Goal: Find specific page/section

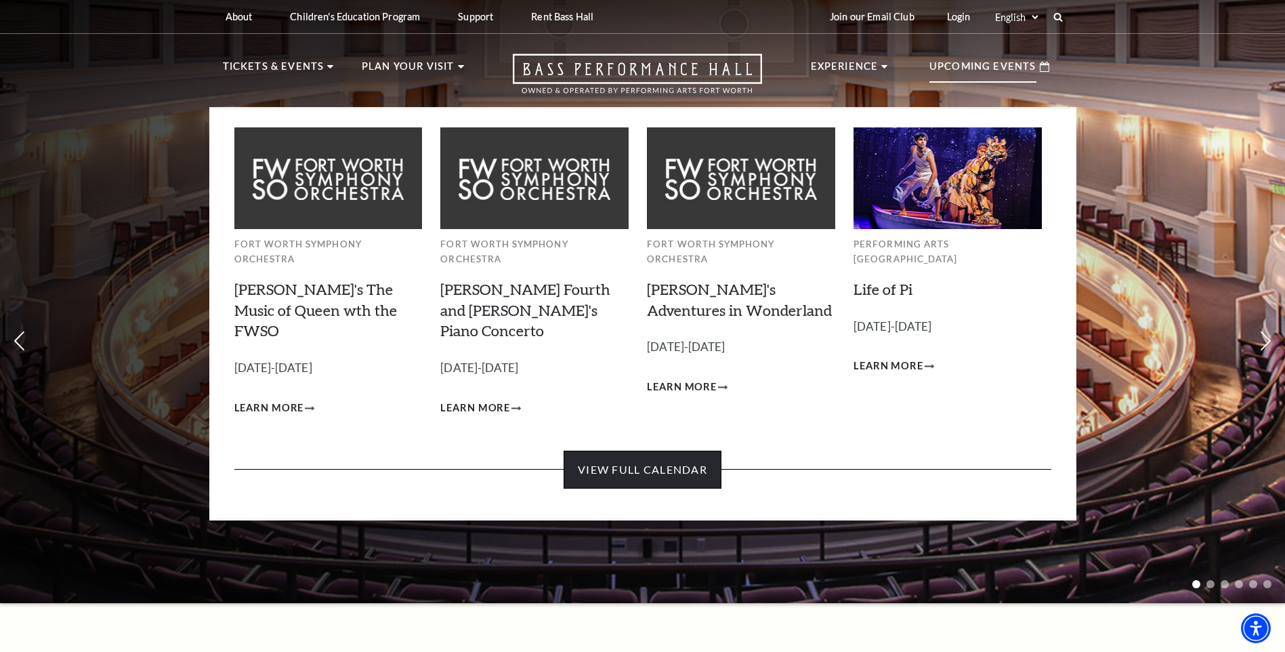
click at [643, 451] on link "View Full Calendar" at bounding box center [643, 470] width 158 height 38
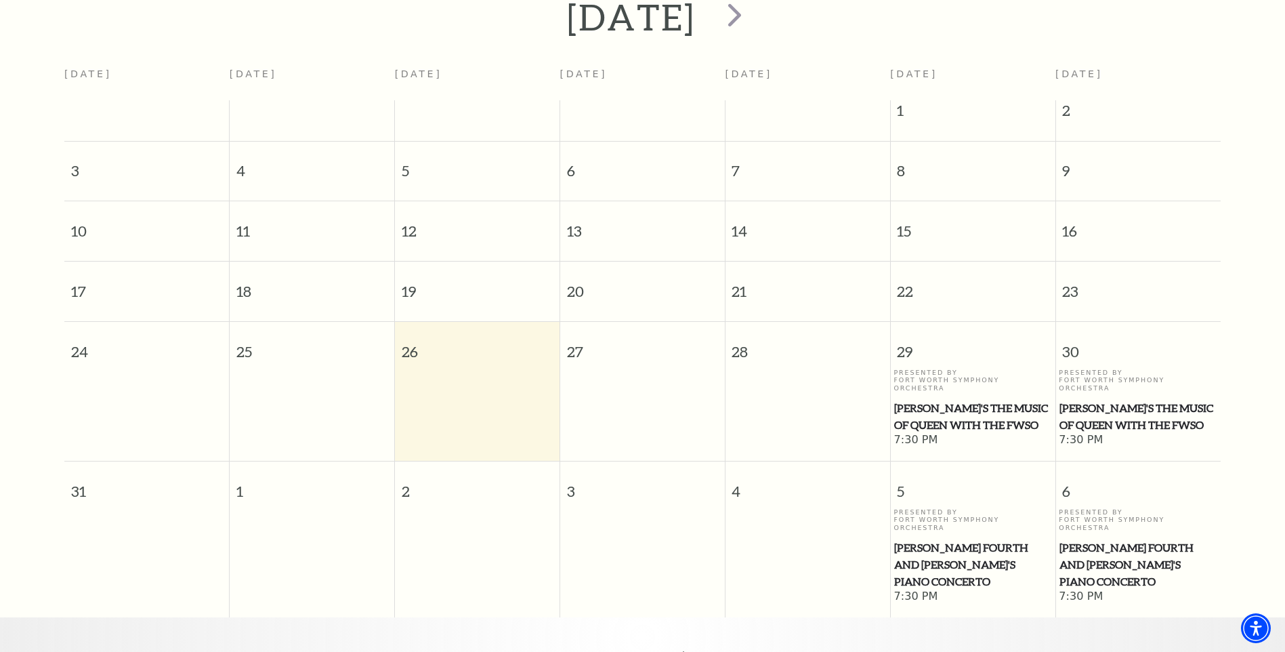
scroll to position [391, 0]
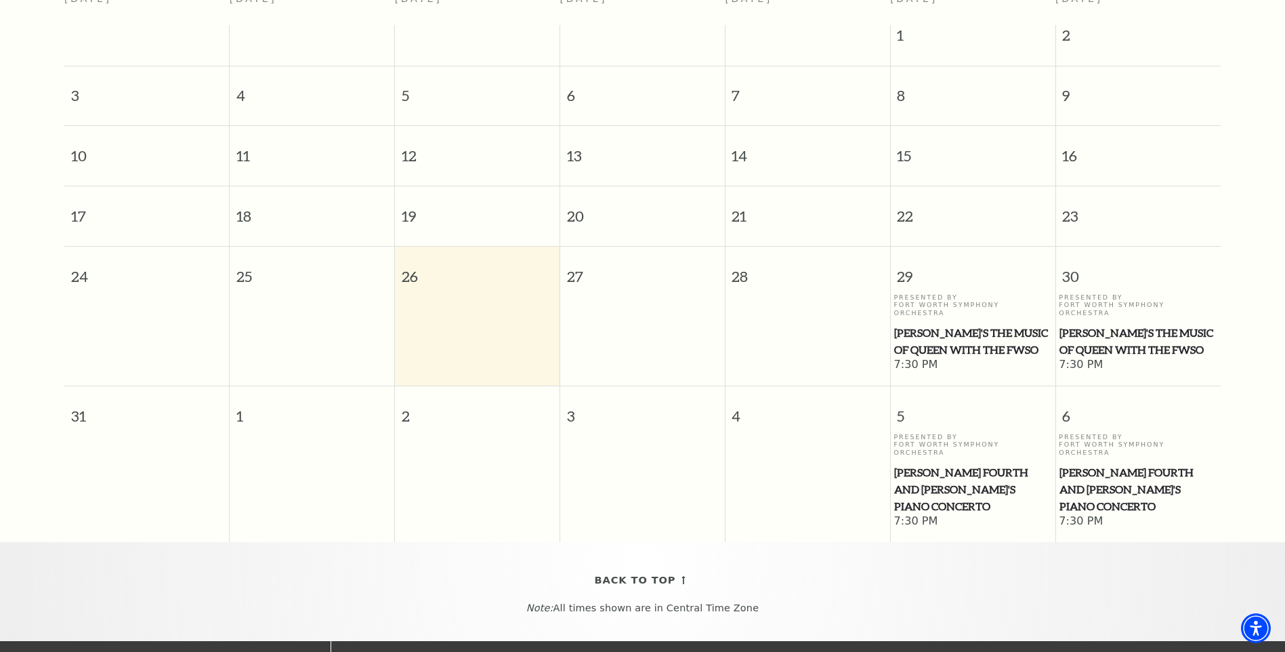
click at [944, 293] on p "Presented By Fort Worth Symphony Orchestra" at bounding box center [973, 304] width 158 height 23
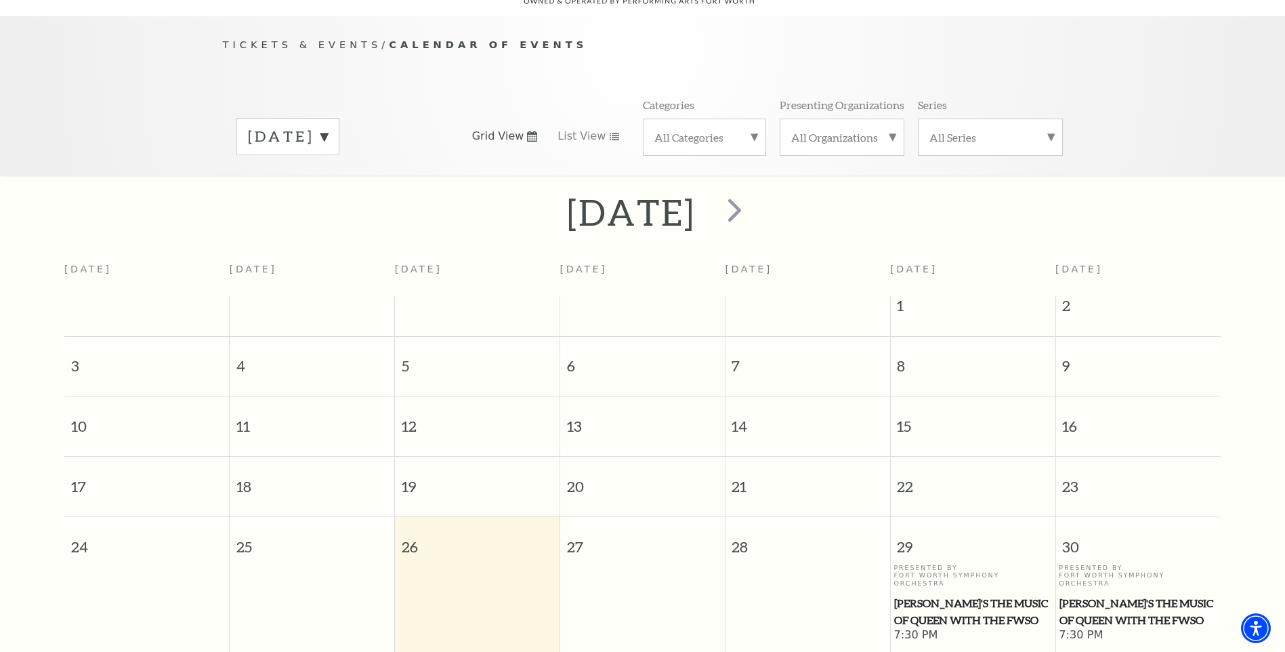
scroll to position [120, 0]
click at [754, 201] on span "next" at bounding box center [734, 210] width 39 height 39
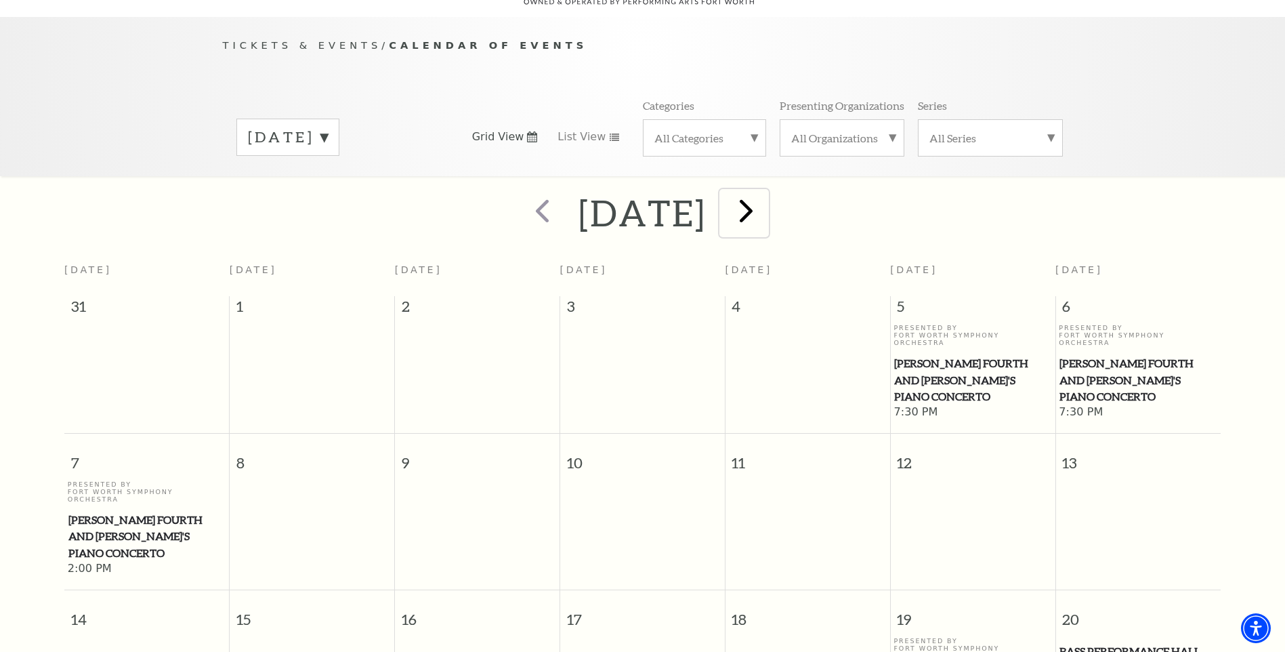
click at [766, 195] on span "next" at bounding box center [746, 210] width 39 height 39
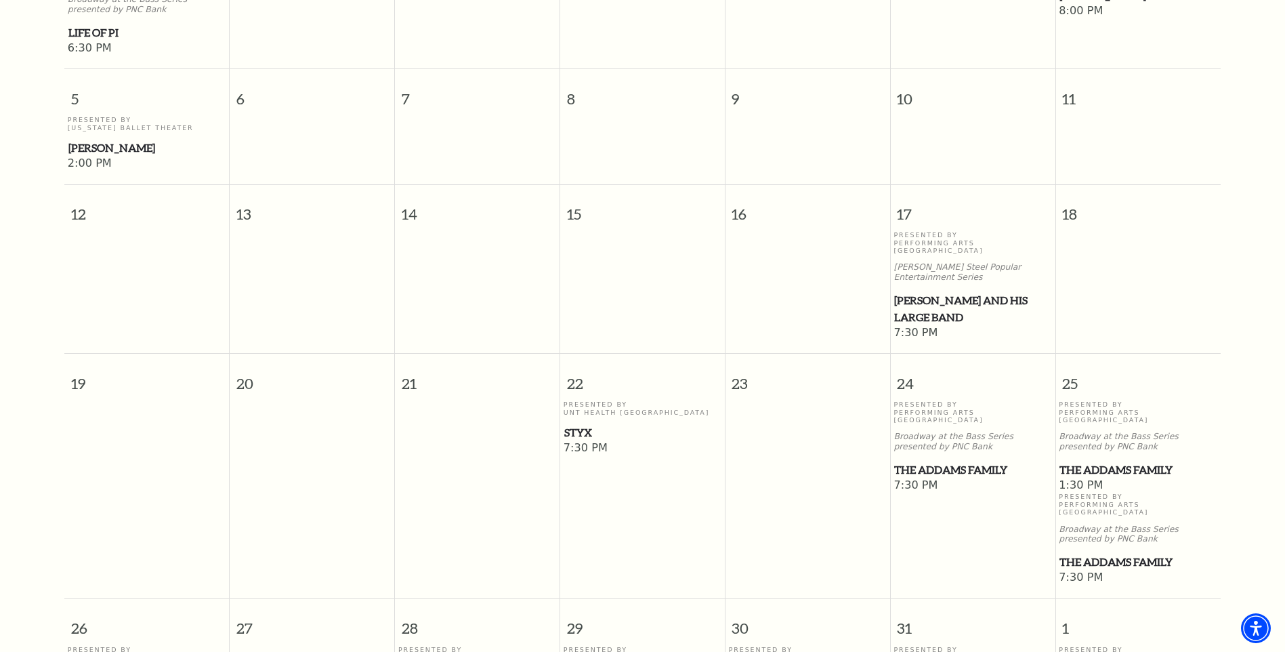
scroll to position [255, 0]
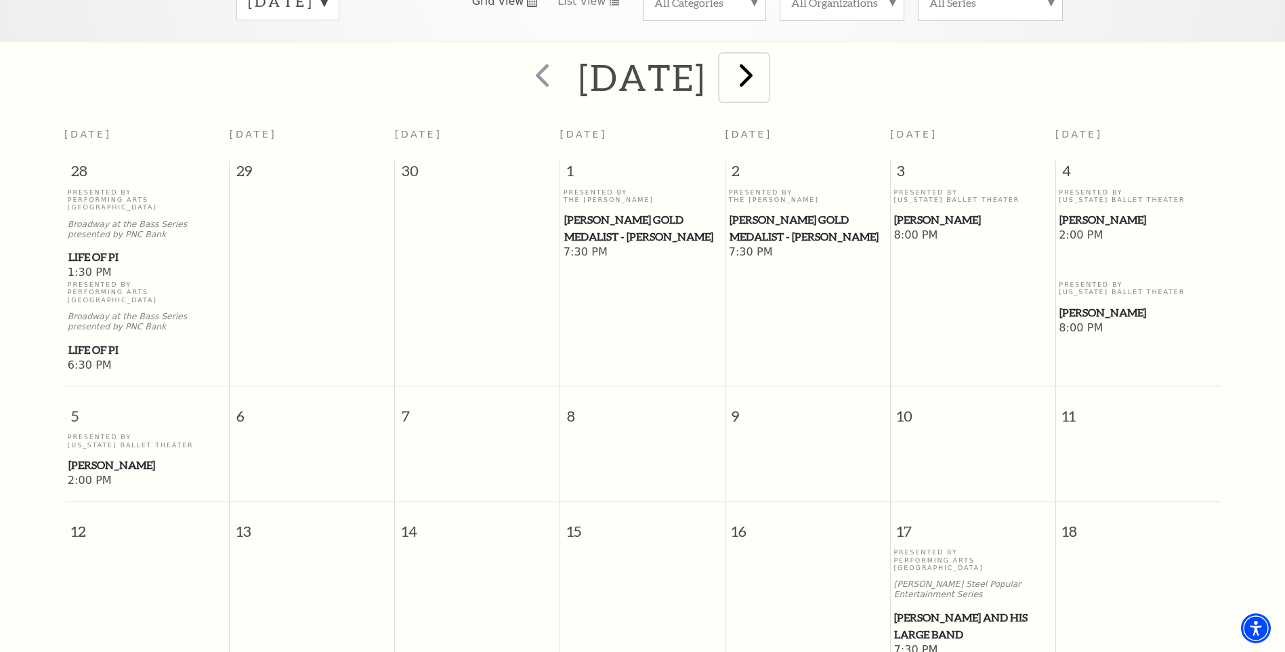
click at [766, 56] on span "next" at bounding box center [746, 75] width 39 height 39
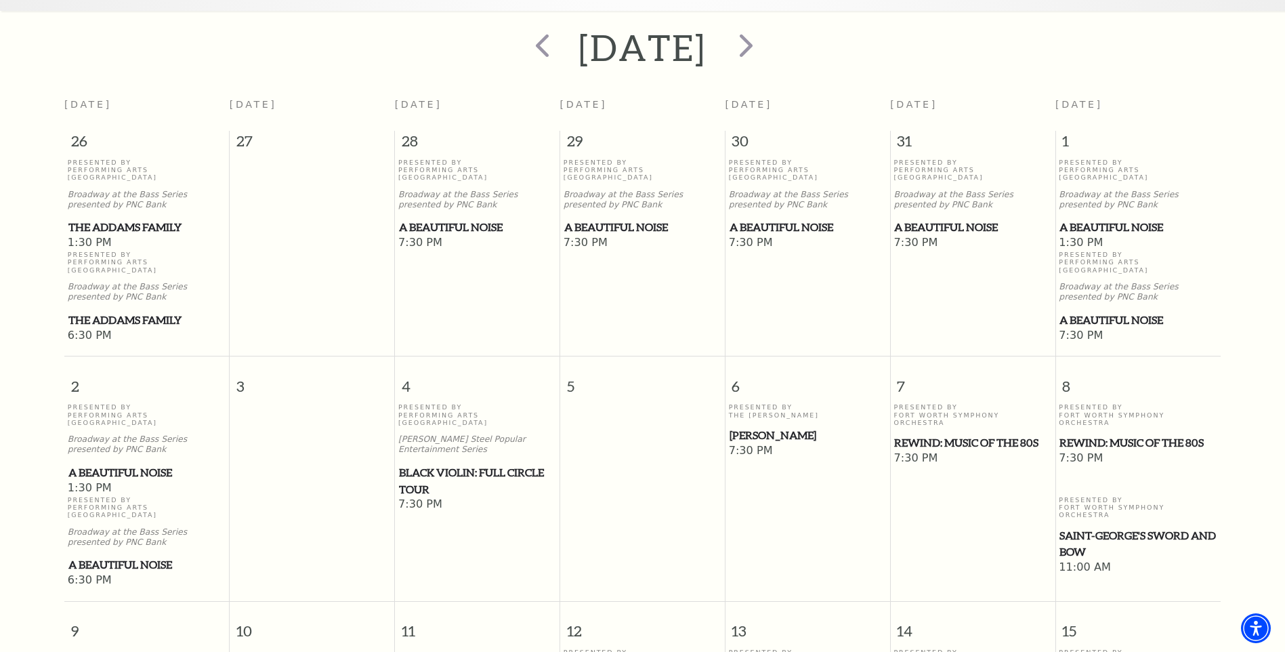
scroll to position [52, 0]
